Goal: Find specific page/section: Find specific page/section

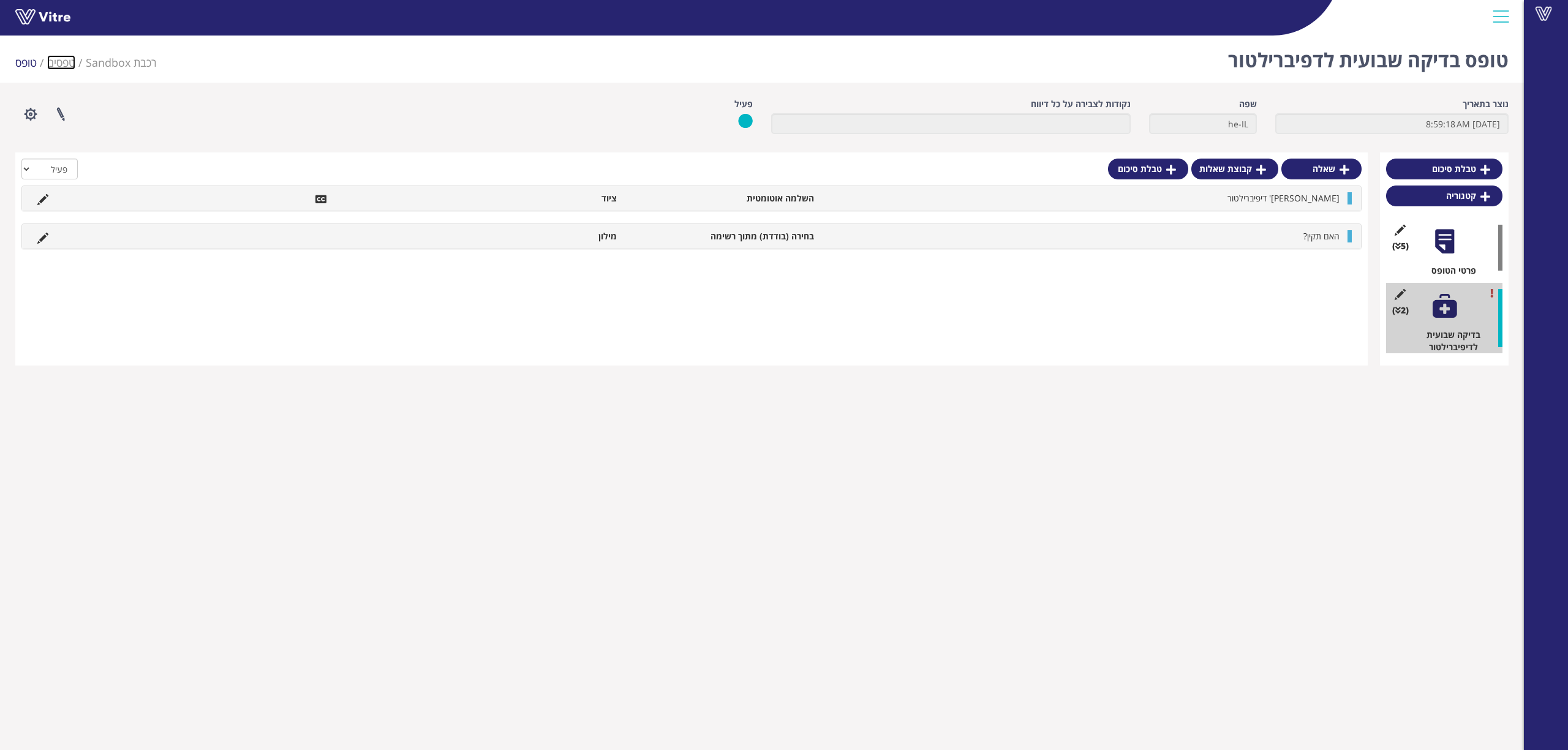
click at [54, 62] on link "טפסים" at bounding box center [61, 62] width 28 height 15
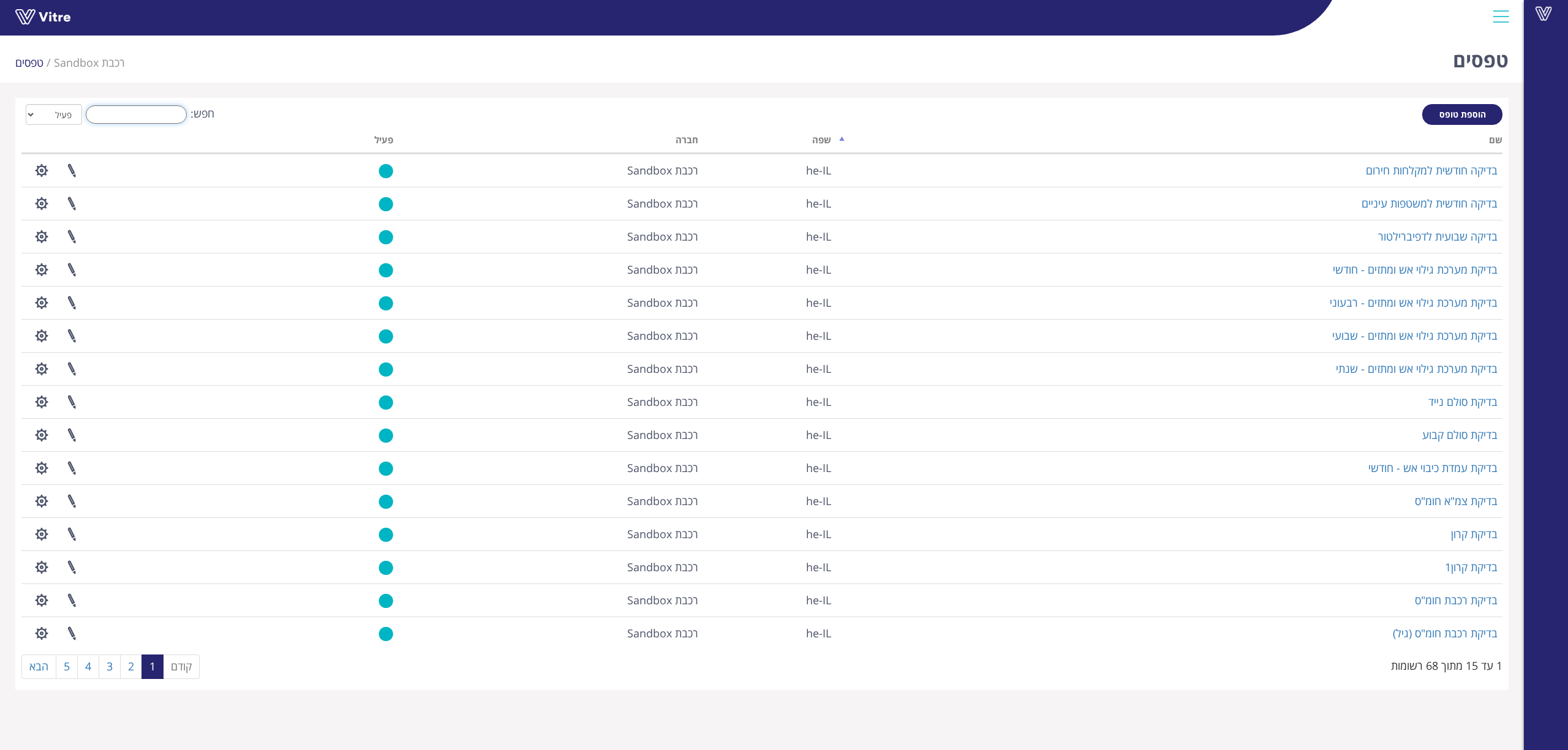
click at [138, 116] on input "חפש:" at bounding box center [136, 114] width 101 height 18
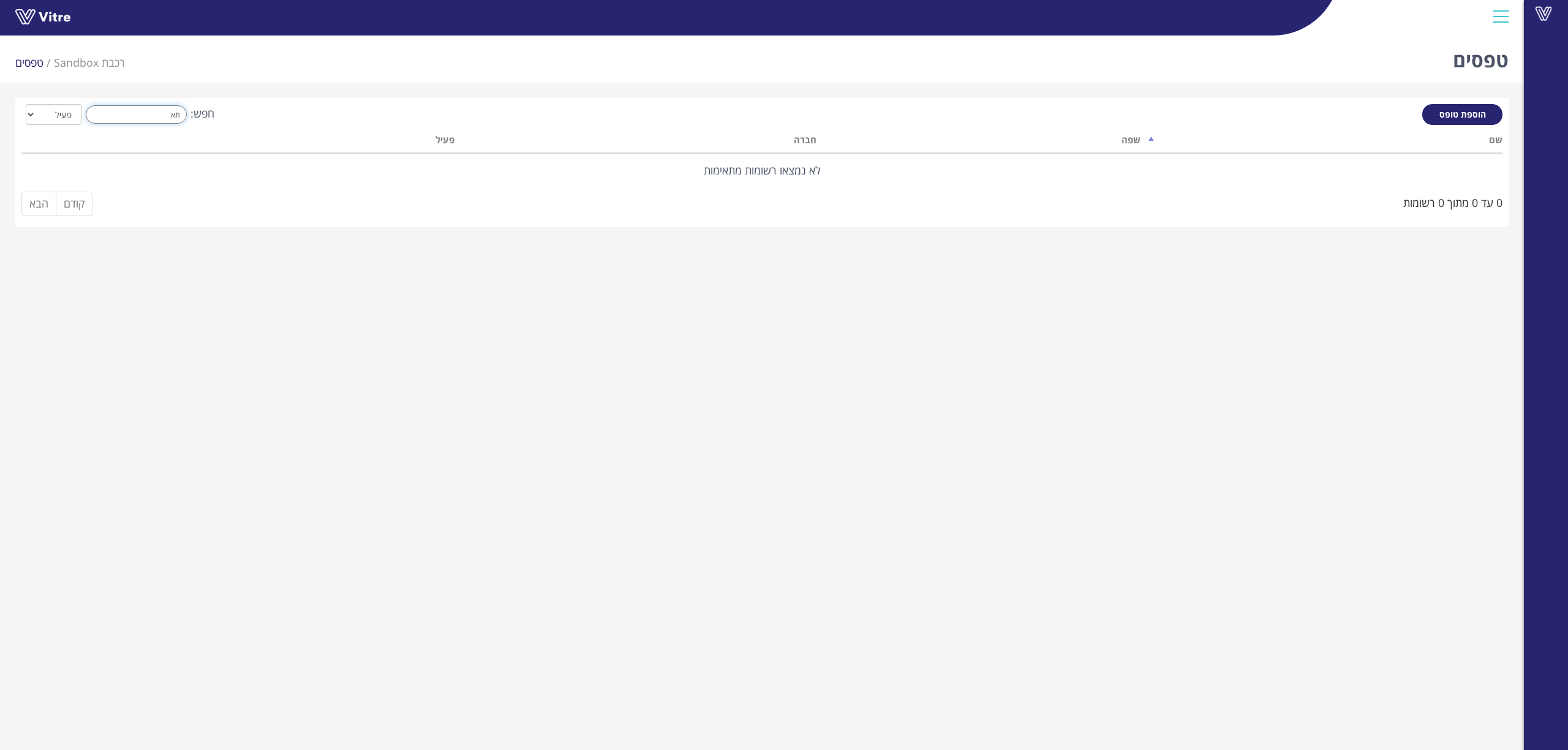
type input "ת"
